Goal: Task Accomplishment & Management: Use online tool/utility

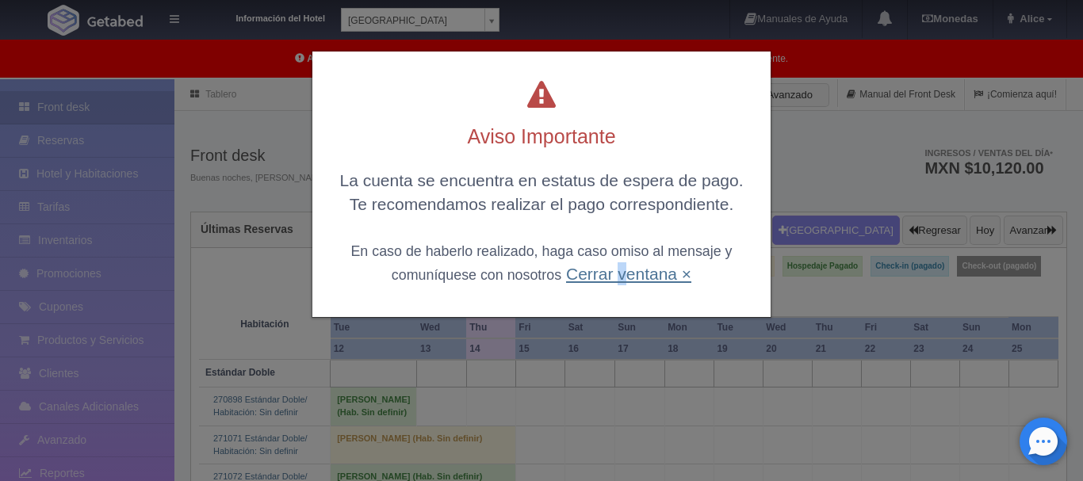
click at [617, 277] on link "Cerrar ventana ×" at bounding box center [628, 274] width 125 height 18
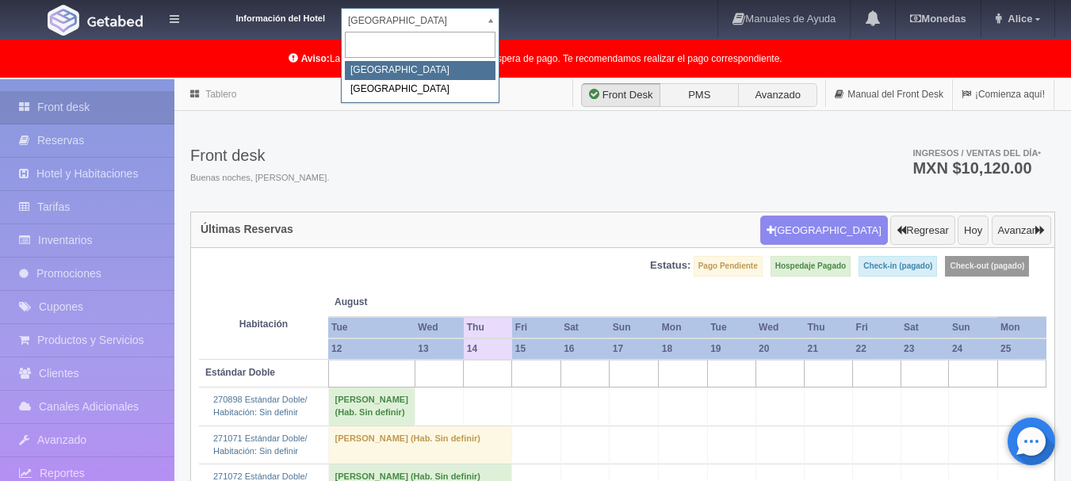
click at [490, 79] on body "Información del Hotel [GEOGRAPHIC_DATA] Campeche [GEOGRAPHIC_DATA] Campeche [GE…" at bounding box center [535, 427] width 1071 height 696
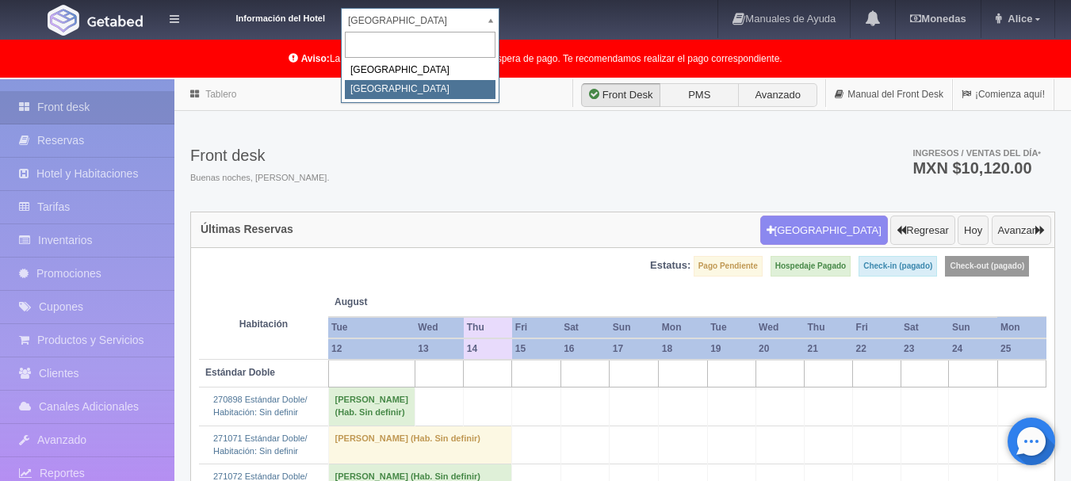
select select "375"
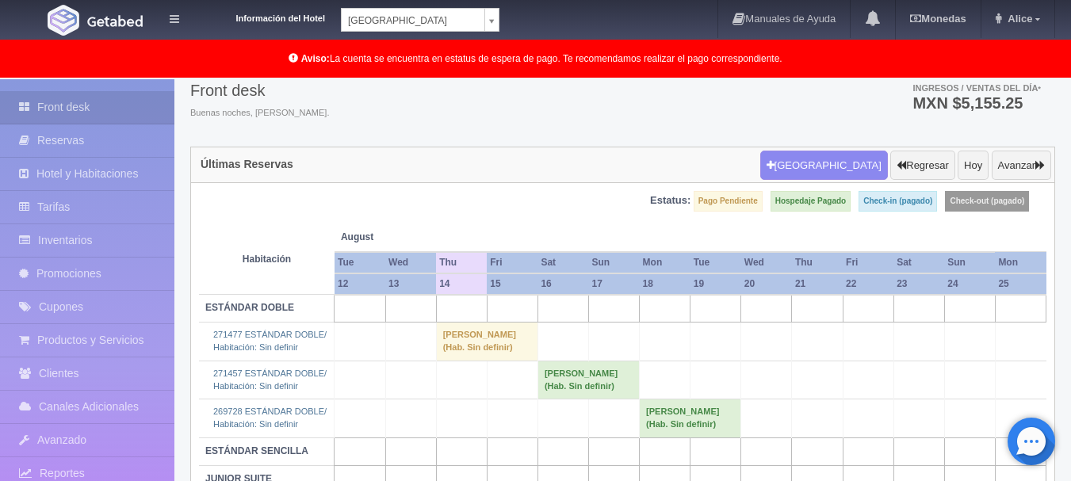
scroll to position [137, 0]
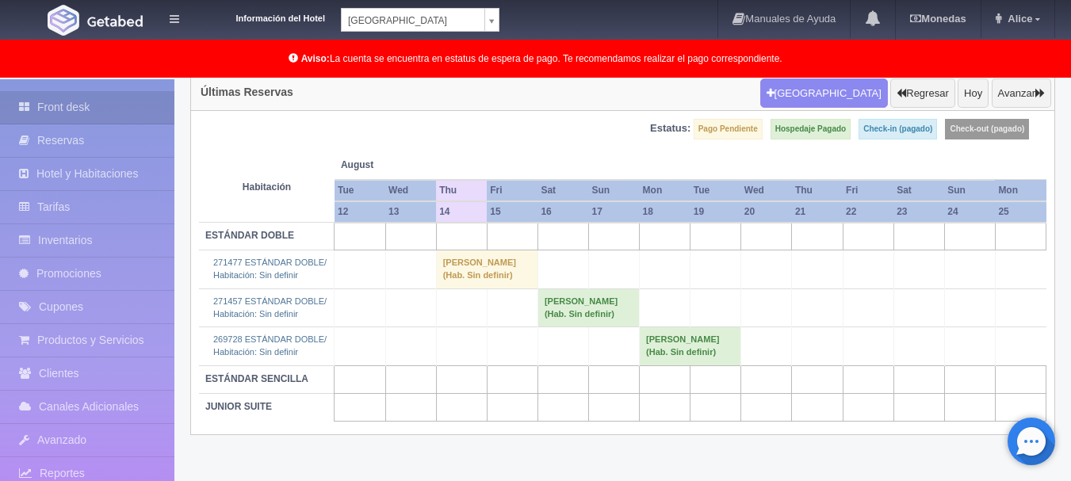
click at [465, 265] on td "[PERSON_NAME] (Hab. Sin definir)" at bounding box center [486, 270] width 101 height 38
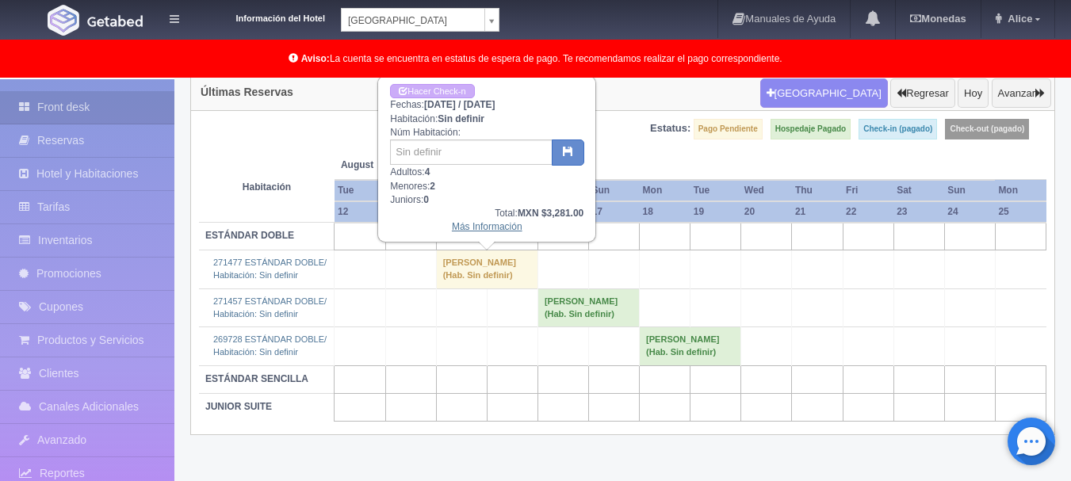
click at [507, 225] on link "Más Información" at bounding box center [487, 226] width 71 height 11
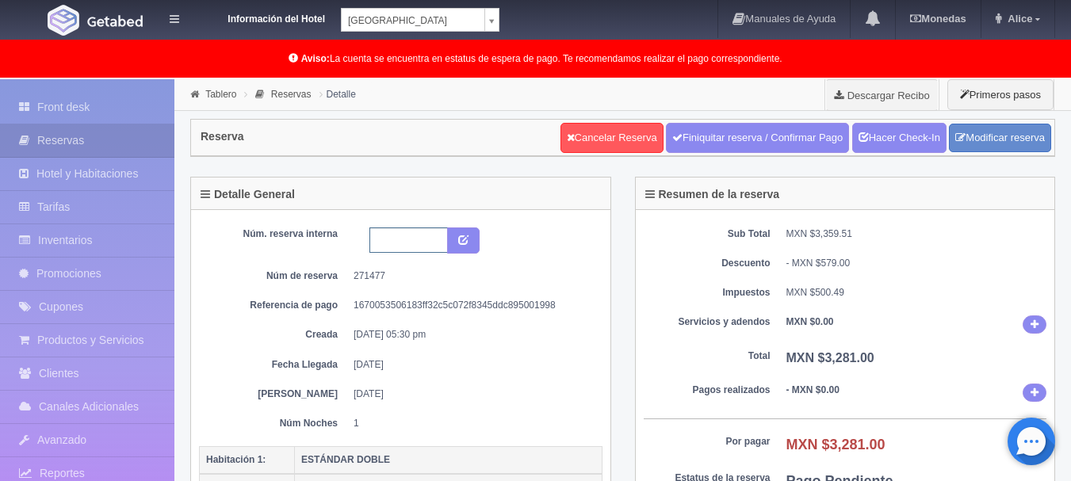
click at [389, 237] on input "text" at bounding box center [408, 240] width 78 height 25
type input "9460"
click at [456, 245] on button "submit" at bounding box center [463, 241] width 33 height 27
